Goal: Information Seeking & Learning: Learn about a topic

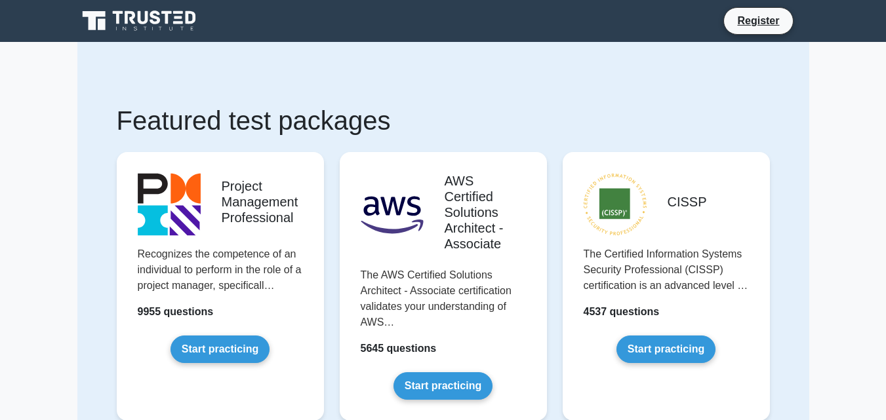
click at [170, 336] on link "Start practicing" at bounding box center [219, 350] width 99 height 28
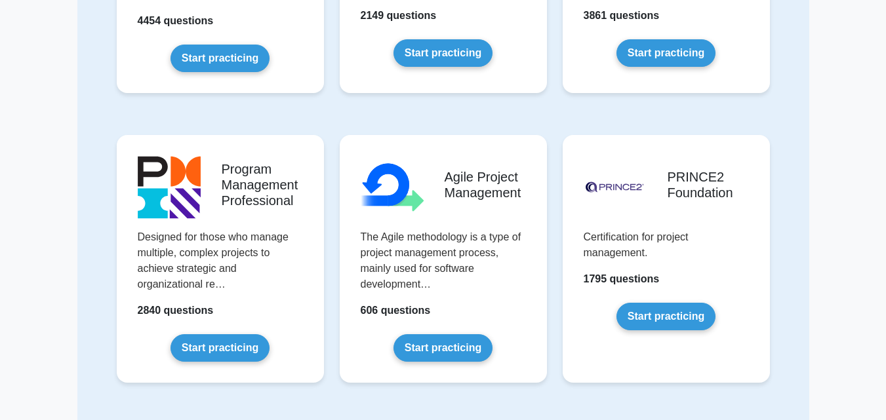
scroll to position [613, 0]
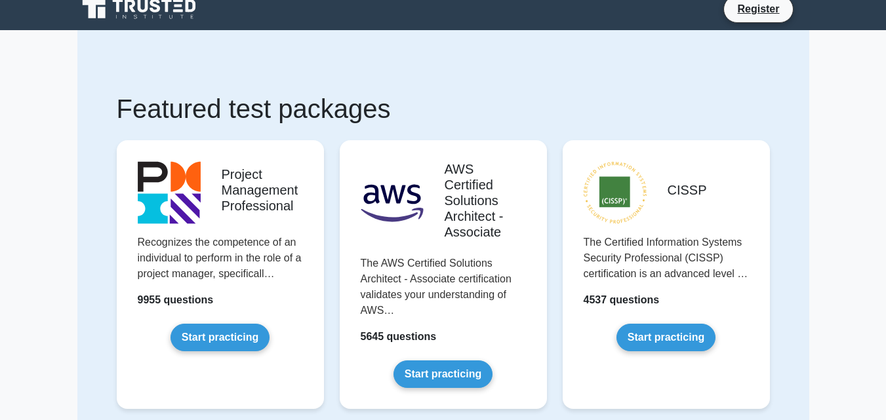
scroll to position [0, 0]
